Goal: Communication & Community: Answer question/provide support

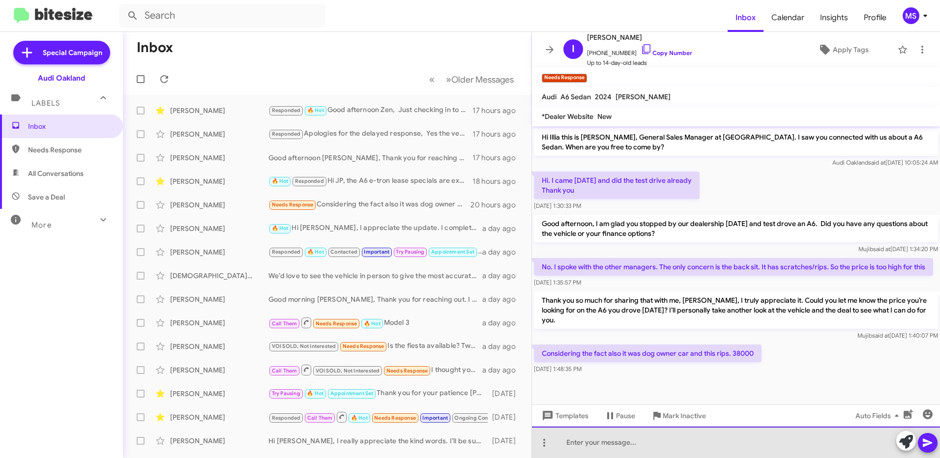
click at [638, 442] on div at bounding box center [736, 442] width 408 height 31
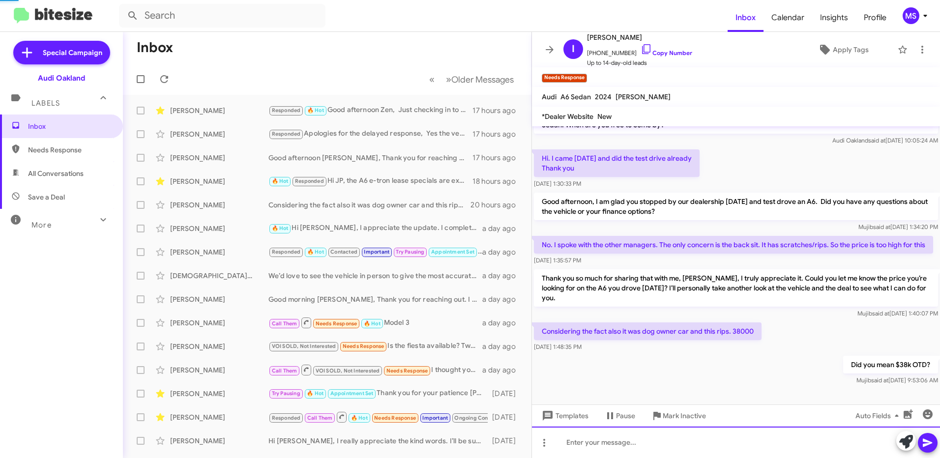
scroll to position [2, 0]
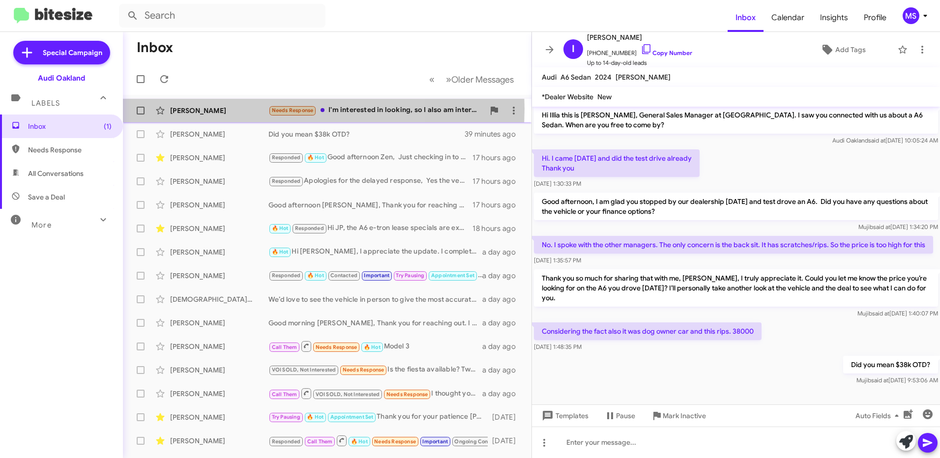
click at [225, 109] on div "[PERSON_NAME]" at bounding box center [219, 111] width 98 height 10
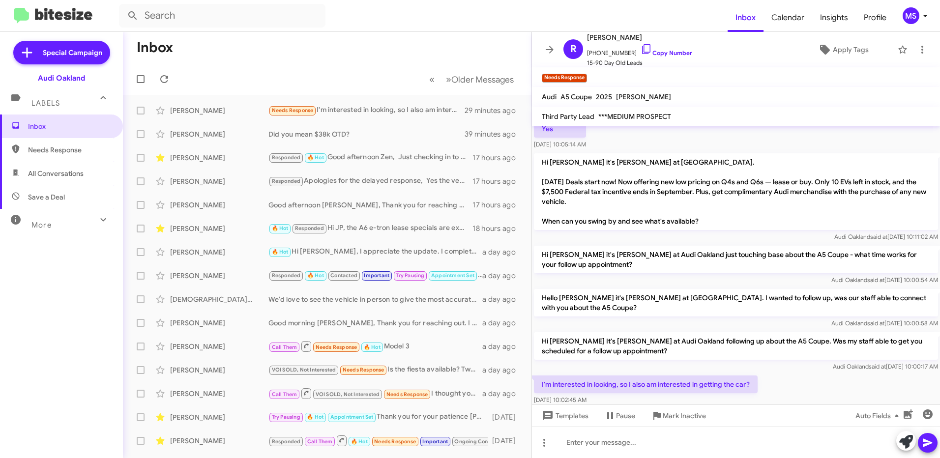
scroll to position [71, 0]
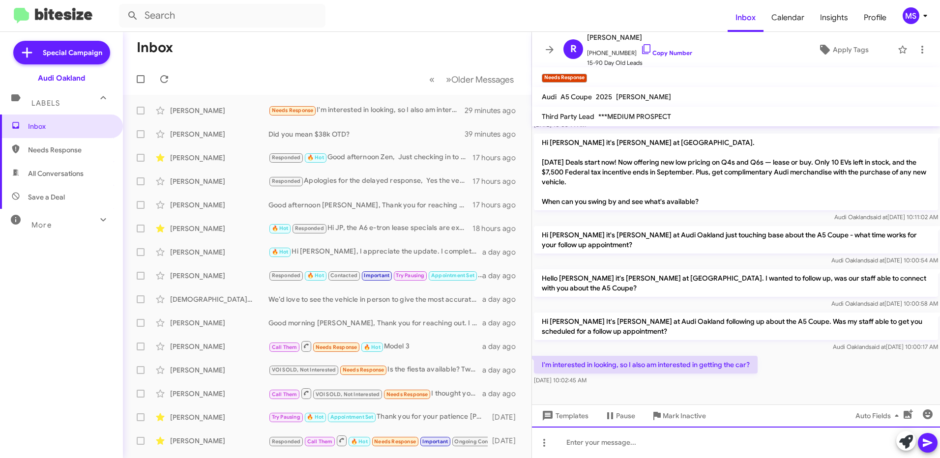
click at [723, 441] on div at bounding box center [736, 442] width 408 height 31
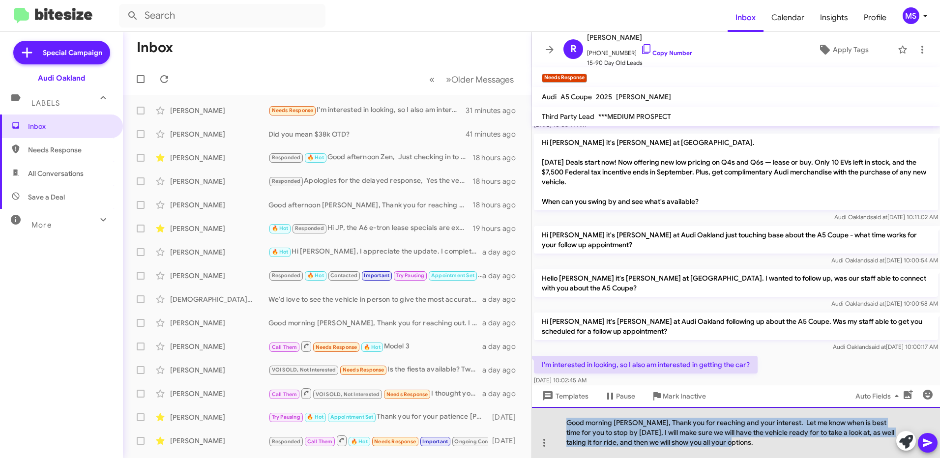
drag, startPoint x: 730, startPoint y: 447, endPoint x: 567, endPoint y: 425, distance: 164.7
click at [567, 425] on div "Good morning [PERSON_NAME], Thank you for reaching and your interest. Let me kn…" at bounding box center [736, 432] width 408 height 51
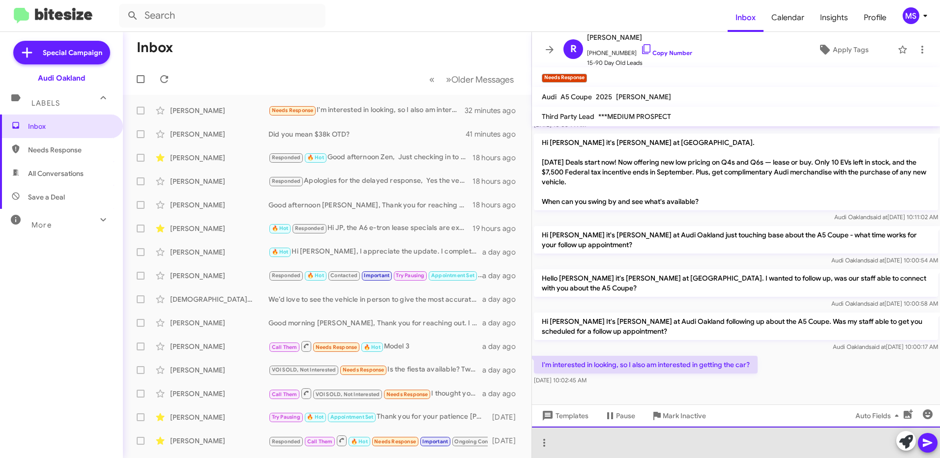
click at [645, 437] on div at bounding box center [736, 442] width 408 height 31
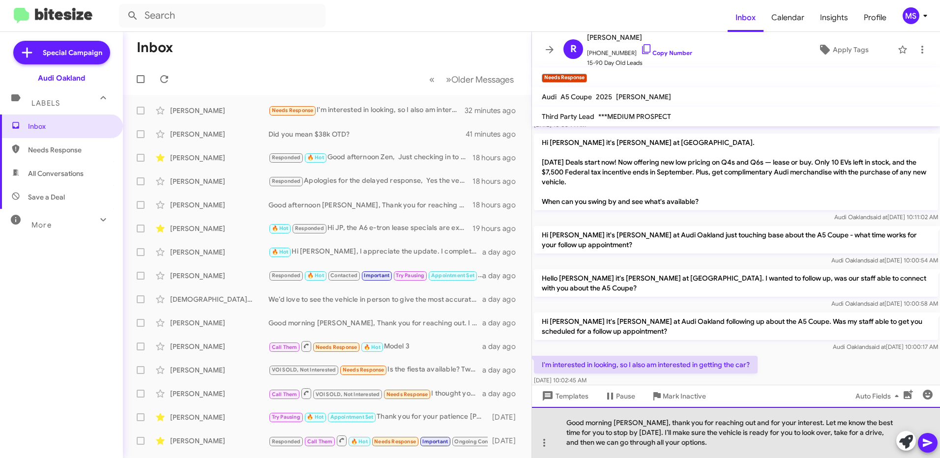
click at [570, 421] on div "Good morning [PERSON_NAME], thank you for reaching out and for your interest. L…" at bounding box center [736, 432] width 408 height 51
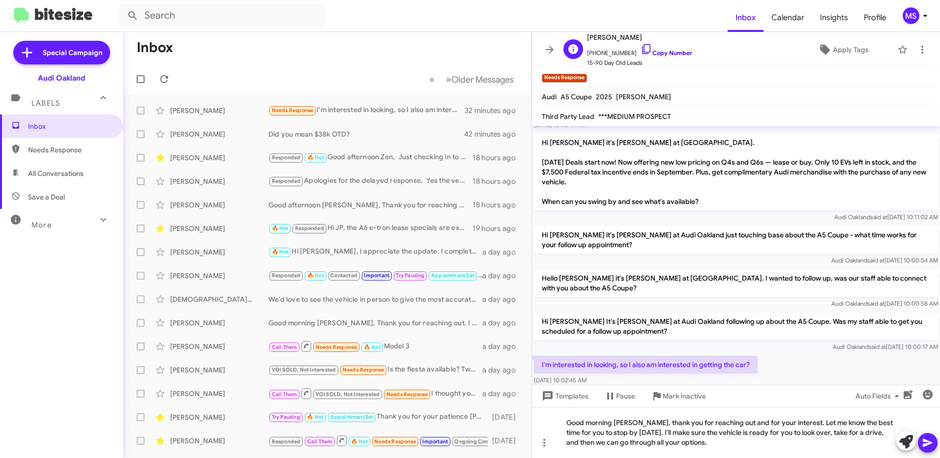
click at [654, 53] on link "Copy Number" at bounding box center [667, 52] width 52 height 7
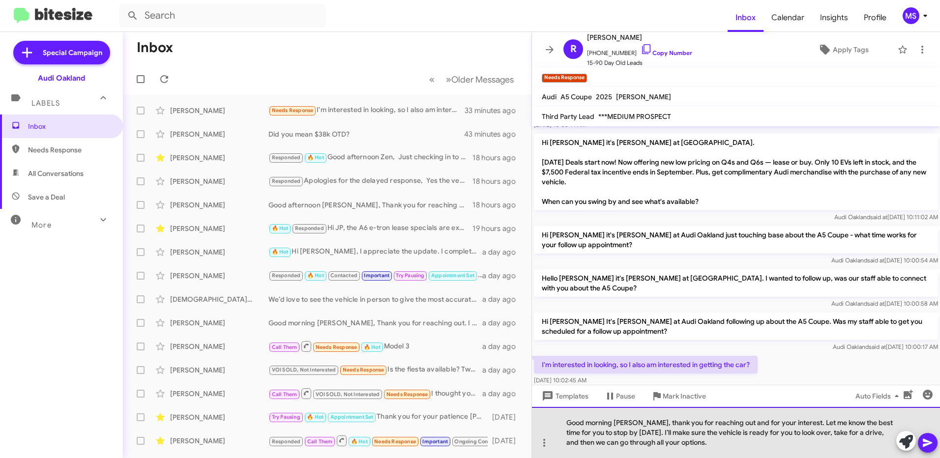
click at [736, 448] on div "Good morning [PERSON_NAME], thank you for reaching out and for your interest. L…" at bounding box center [736, 432] width 408 height 51
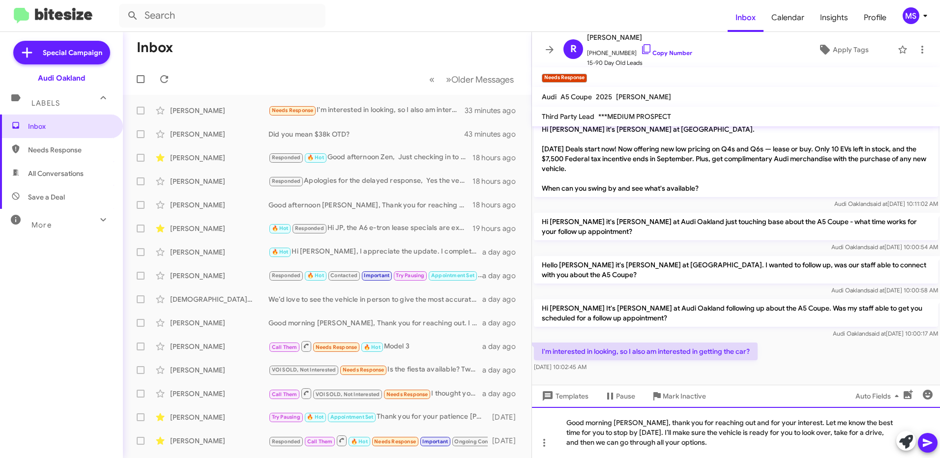
scroll to position [91, 0]
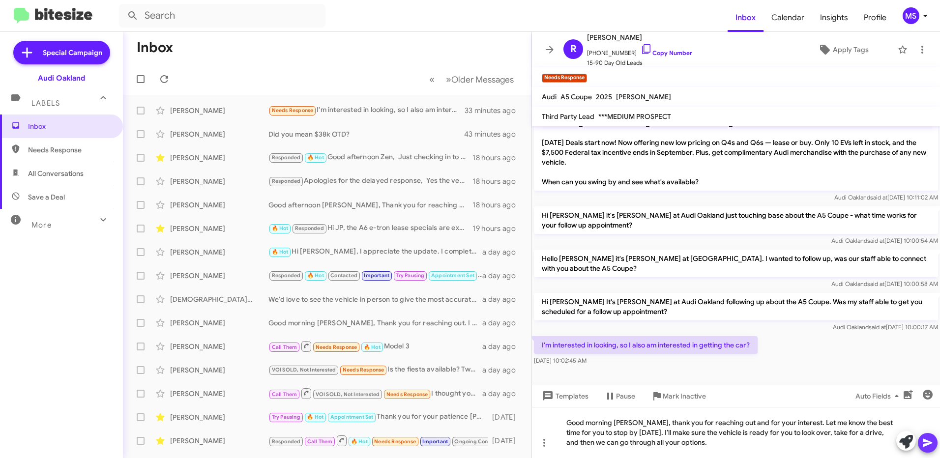
click at [922, 439] on icon at bounding box center [928, 443] width 12 height 12
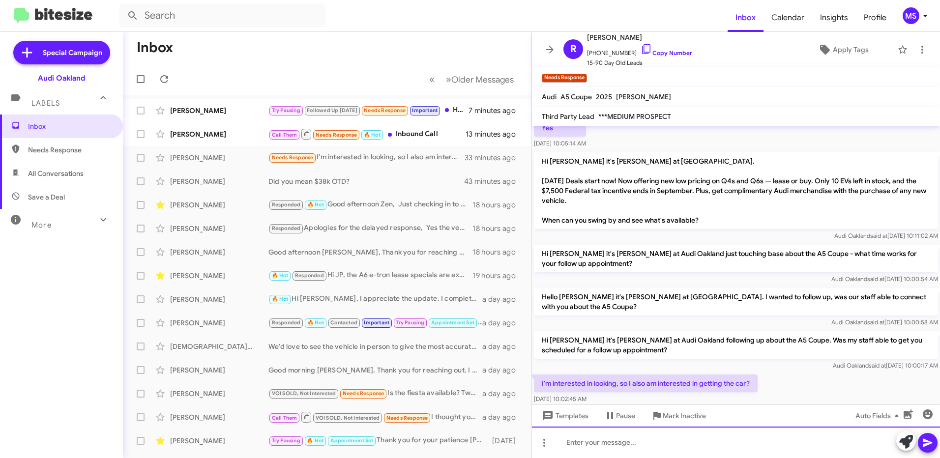
scroll to position [127, 0]
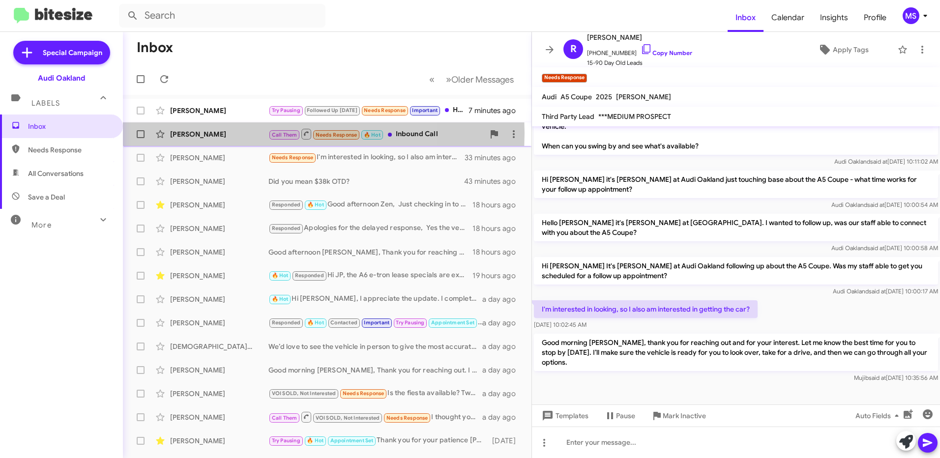
click at [231, 133] on div "[PERSON_NAME]" at bounding box center [219, 134] width 98 height 10
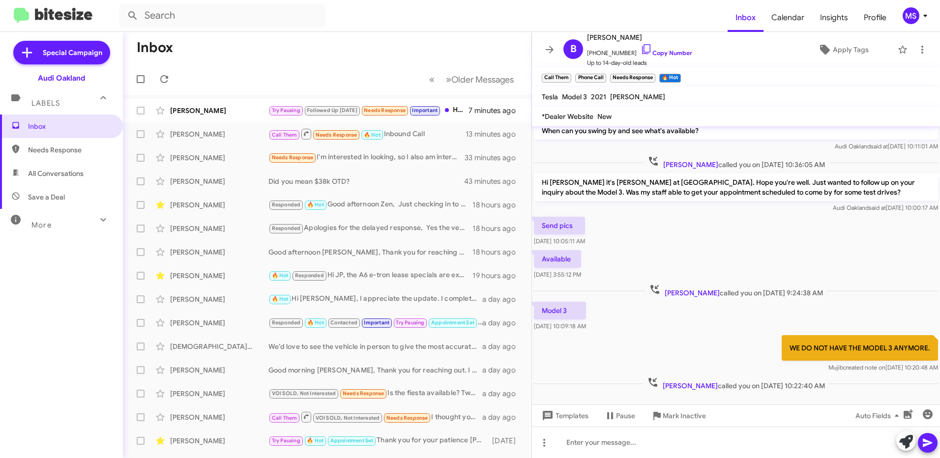
scroll to position [239, 0]
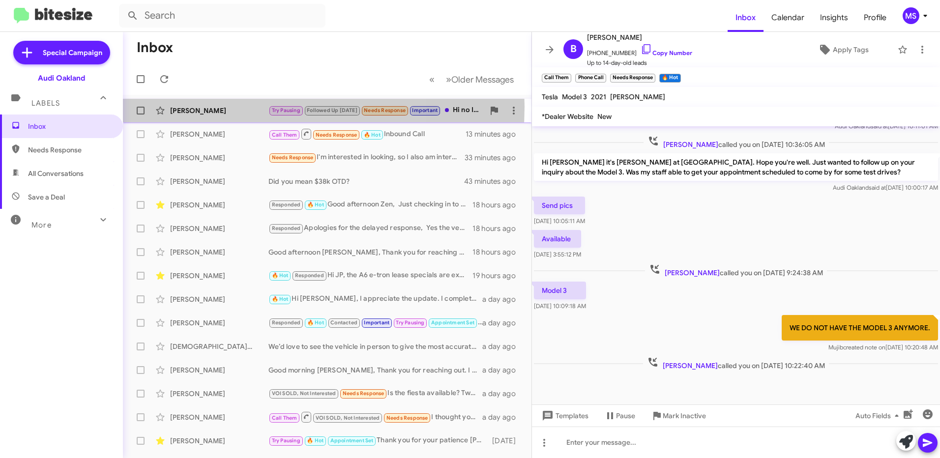
click at [225, 107] on div "[PERSON_NAME]" at bounding box center [219, 111] width 98 height 10
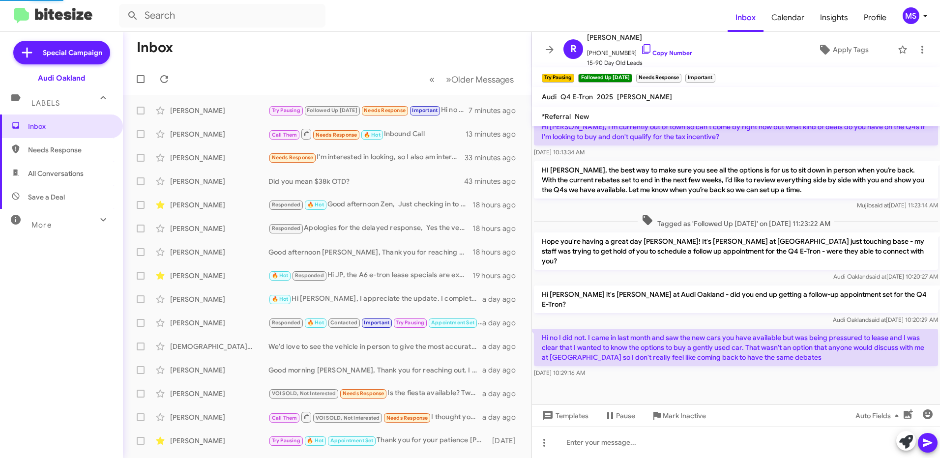
scroll to position [213, 0]
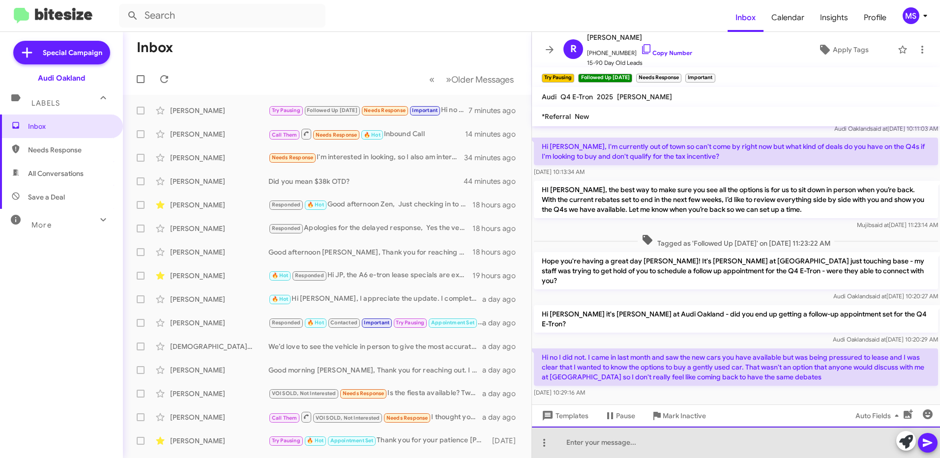
click at [652, 447] on div at bounding box center [736, 442] width 408 height 31
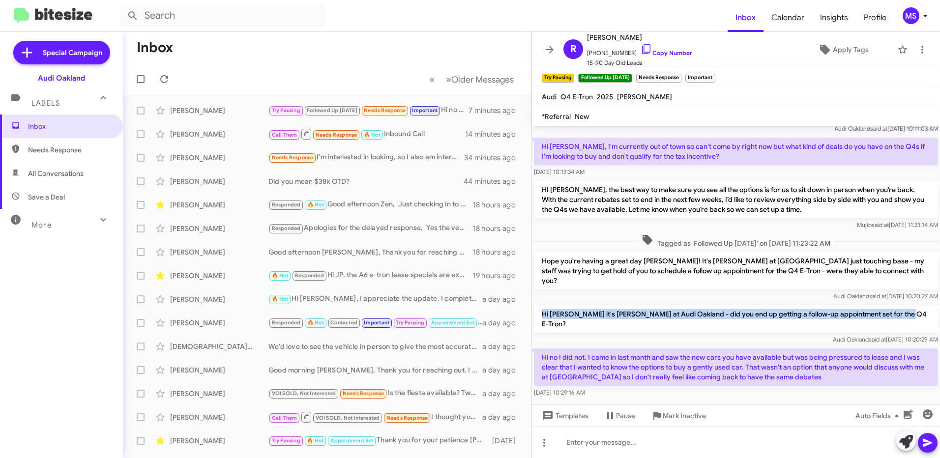
drag, startPoint x: 925, startPoint y: 301, endPoint x: 553, endPoint y: 307, distance: 372.2
click at [553, 307] on div "Hi [PERSON_NAME] it's [PERSON_NAME] at Audi Oakland - did you end up getting a …" at bounding box center [736, 324] width 408 height 43
copy p "Hi [PERSON_NAME] it's [PERSON_NAME] at Audi Oakland - did you end up getting a …"
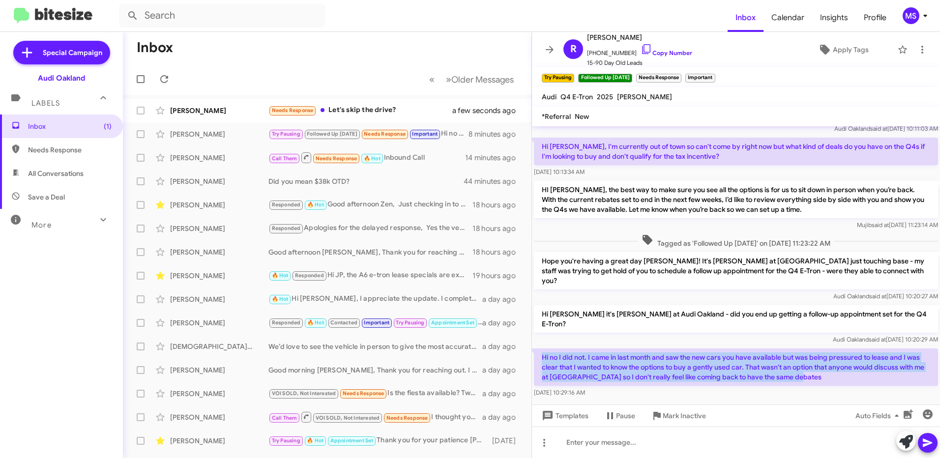
drag, startPoint x: 815, startPoint y: 360, endPoint x: 540, endPoint y: 342, distance: 275.4
click at [540, 349] on p "Hi no I did not. I came in last month and saw the new cars you have available b…" at bounding box center [736, 367] width 404 height 37
copy p "Hi no I did not. I came in last month and saw the new cars you have available b…"
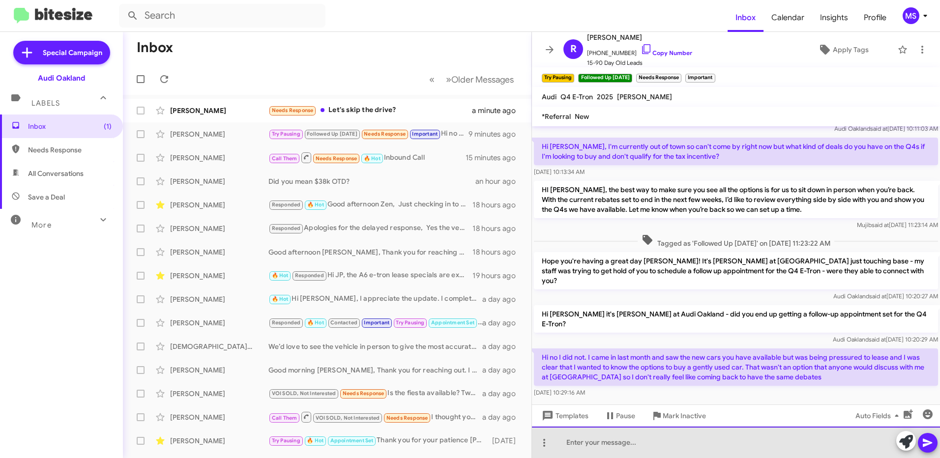
click at [702, 442] on div at bounding box center [736, 442] width 408 height 31
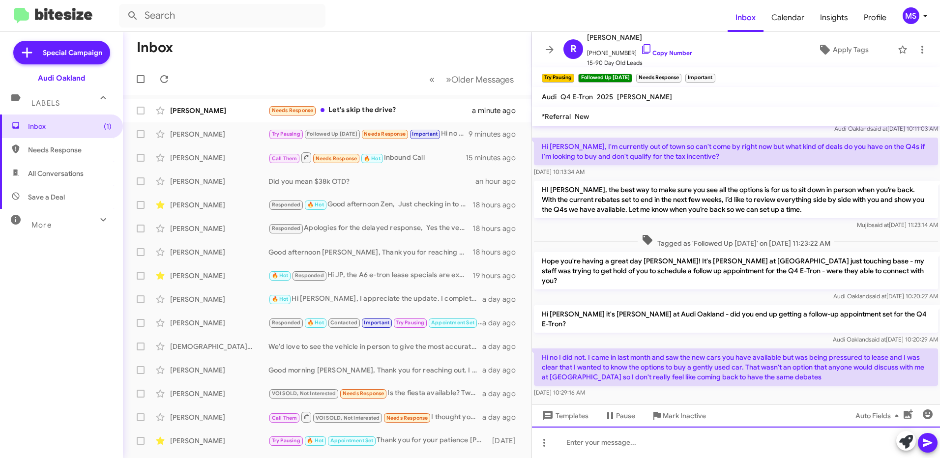
scroll to position [239, 0]
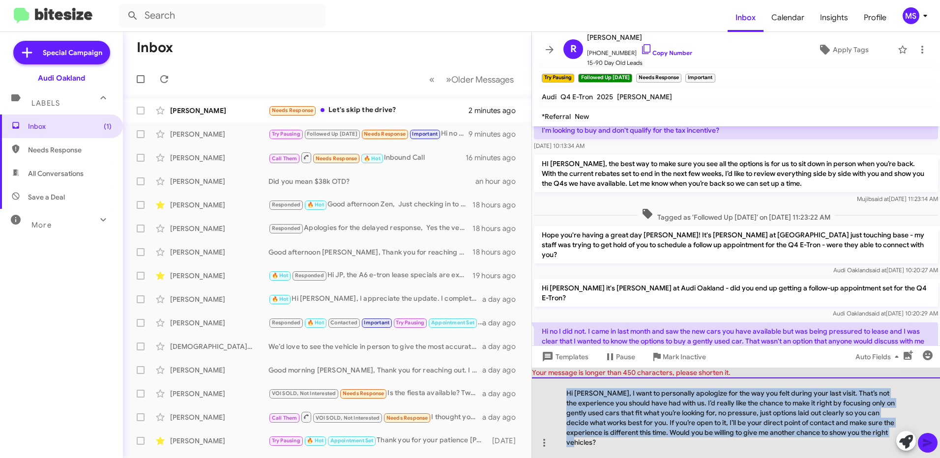
drag, startPoint x: 614, startPoint y: 444, endPoint x: 561, endPoint y: 387, distance: 77.9
click at [561, 387] on div "Hi [PERSON_NAME], I want to personally apologize for the way you felt during yo…" at bounding box center [736, 418] width 408 height 81
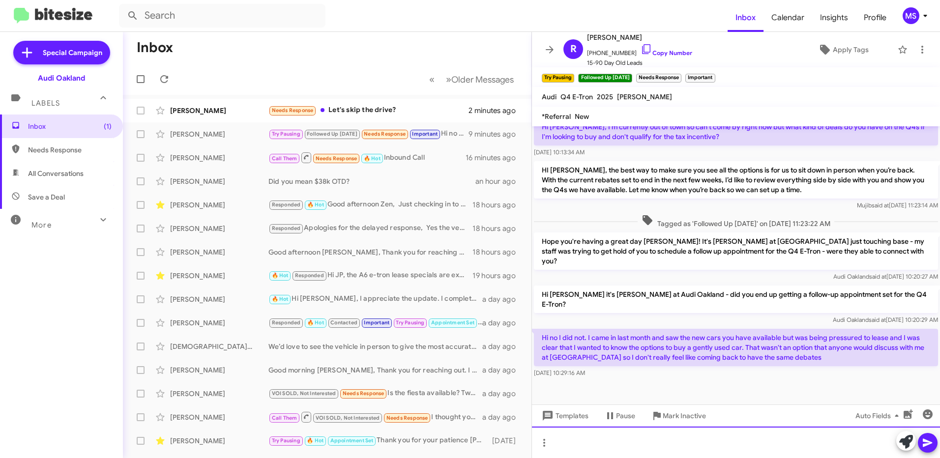
scroll to position [213, 0]
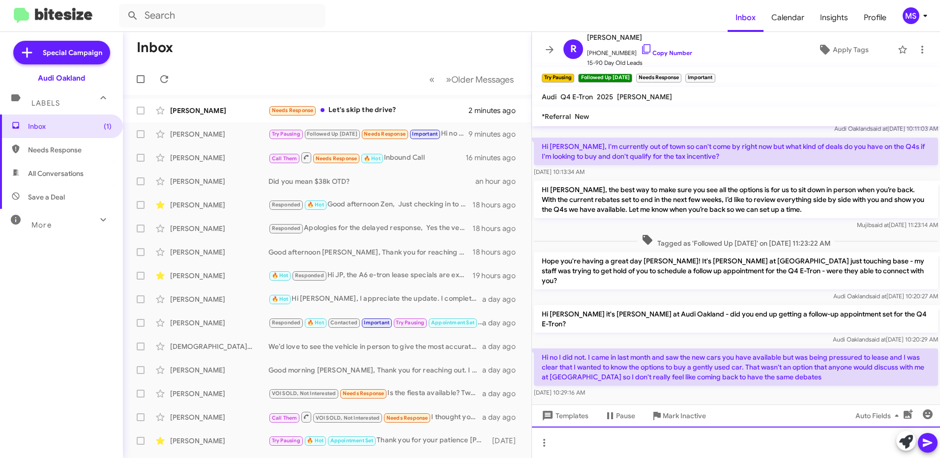
click at [607, 438] on div at bounding box center [736, 442] width 408 height 31
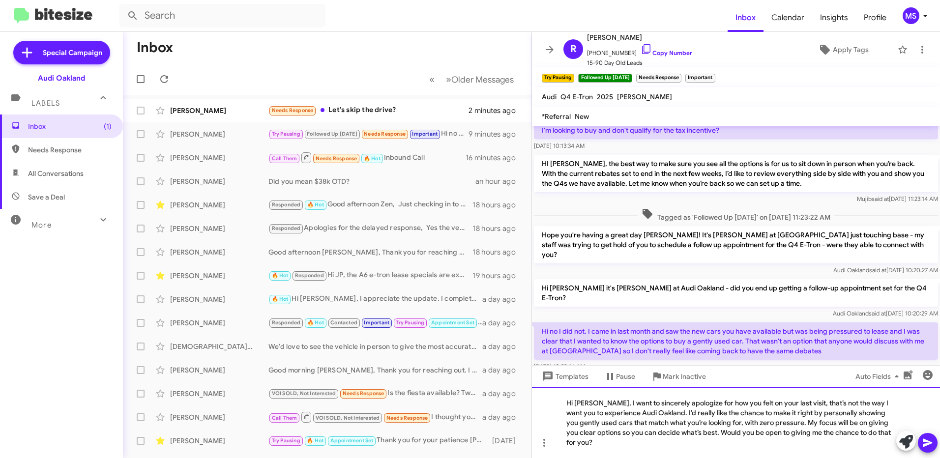
click at [568, 413] on div "Hi [PERSON_NAME], I want to sincerely apologize for how you felt on your last v…" at bounding box center [736, 422] width 408 height 71
click at [928, 441] on icon at bounding box center [927, 443] width 9 height 8
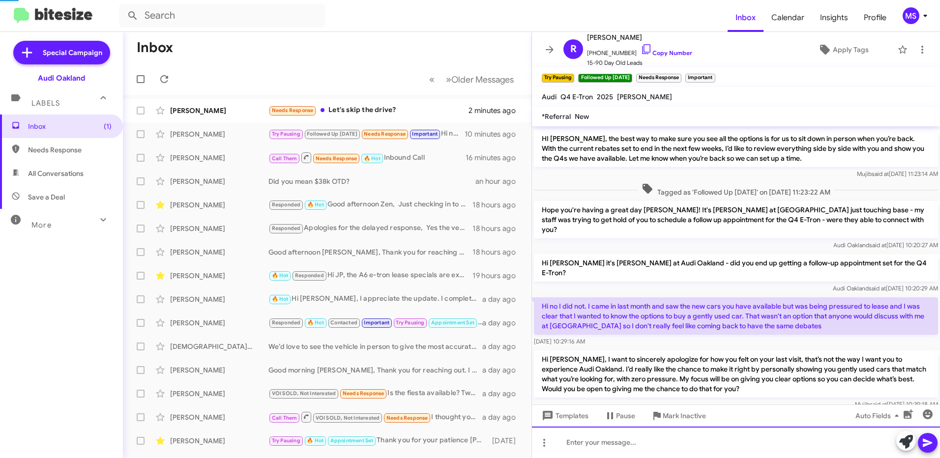
scroll to position [278, 0]
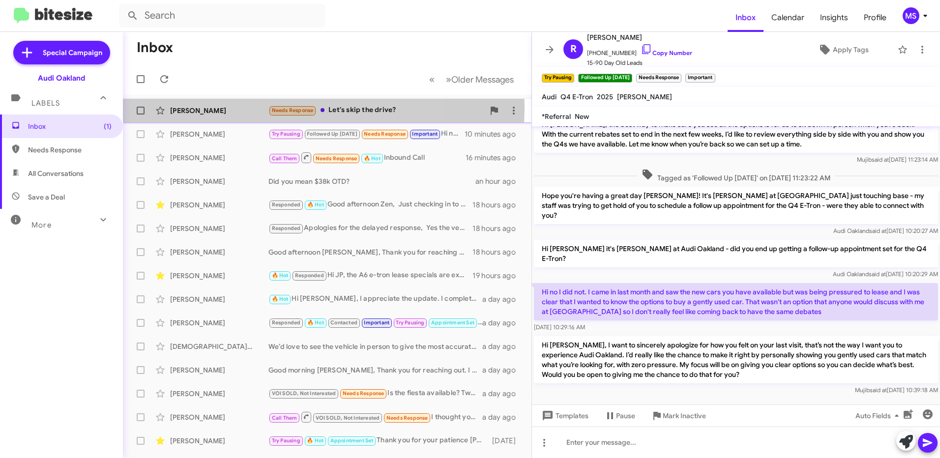
click at [234, 107] on div "[PERSON_NAME]" at bounding box center [219, 111] width 98 height 10
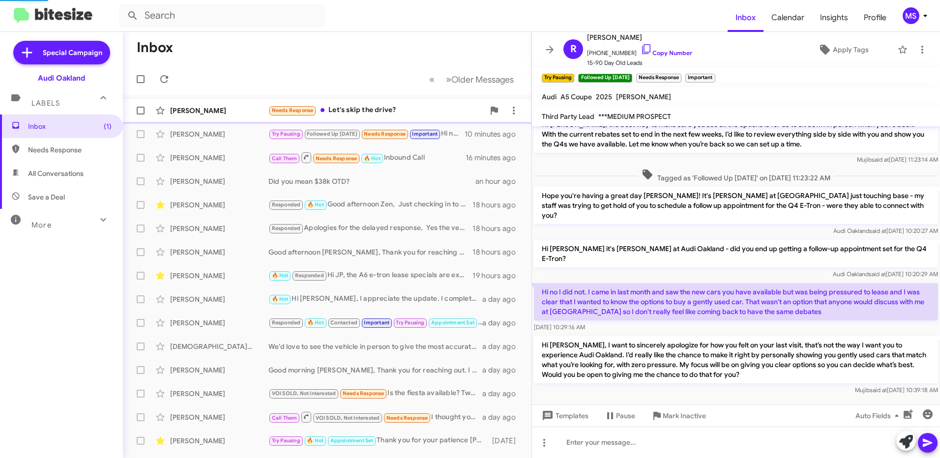
scroll to position [163, 0]
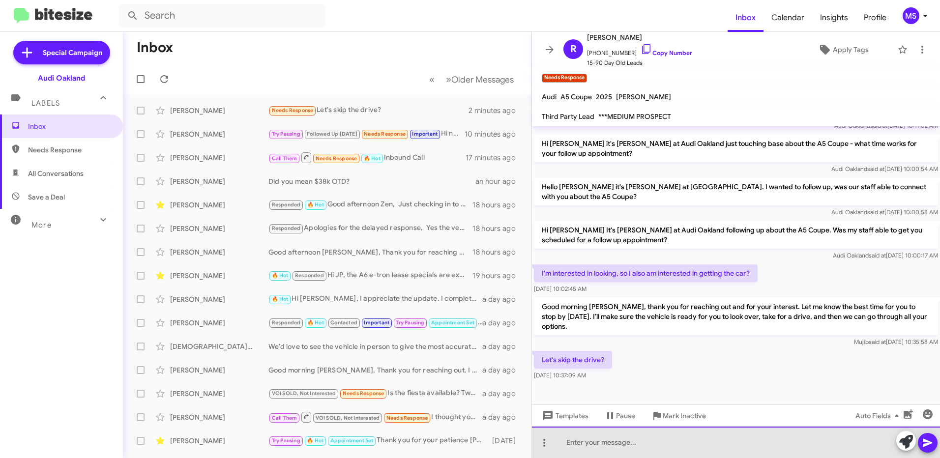
click at [624, 442] on div at bounding box center [736, 442] width 408 height 31
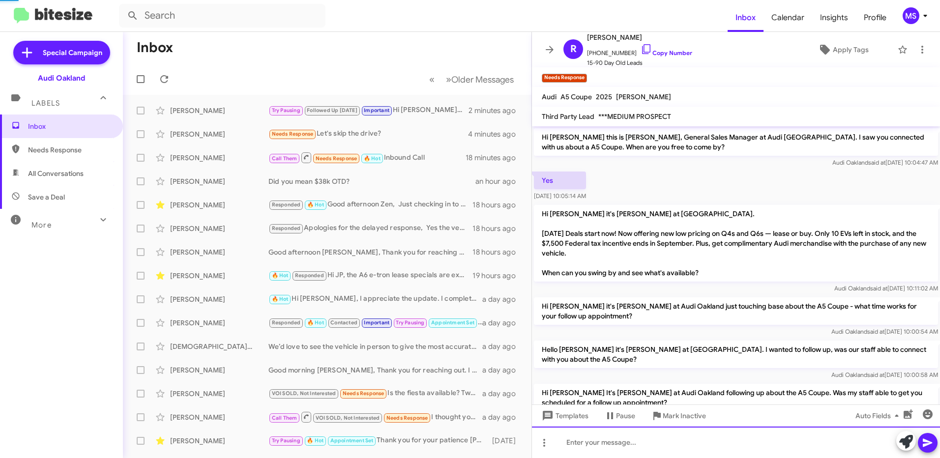
scroll to position [218, 0]
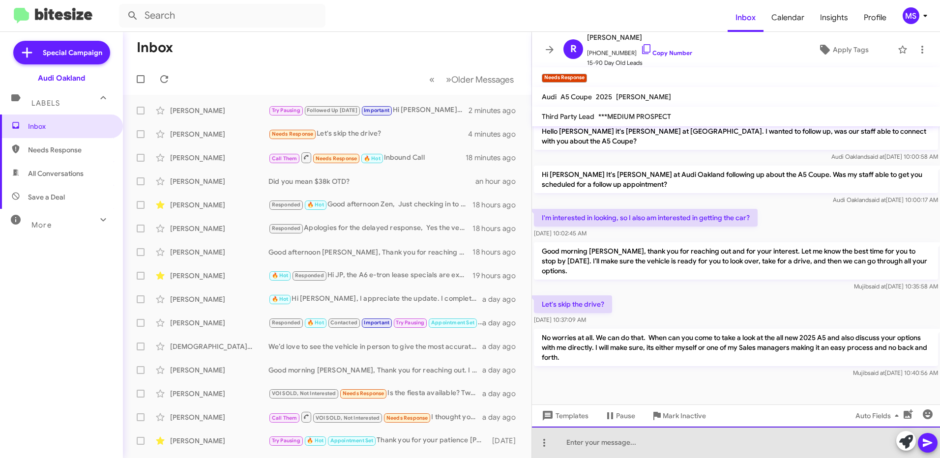
click at [629, 441] on div at bounding box center [736, 442] width 408 height 31
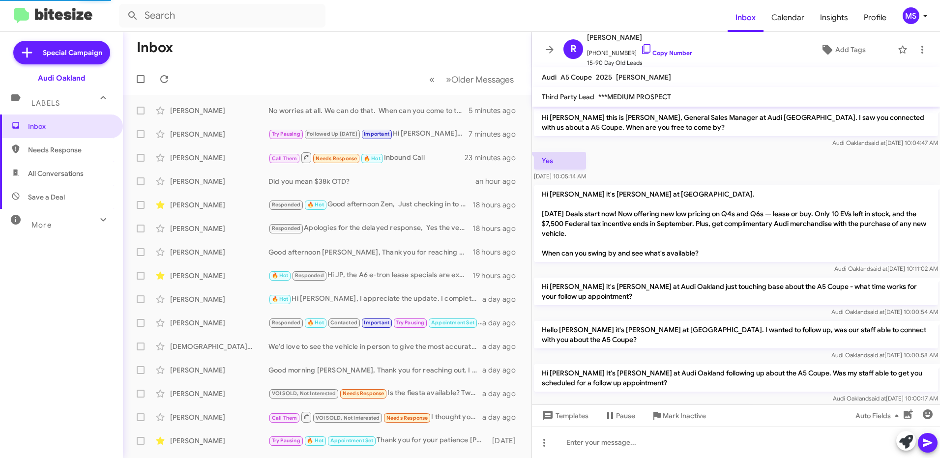
scroll to position [199, 0]
